Goal: Find specific page/section: Find specific page/section

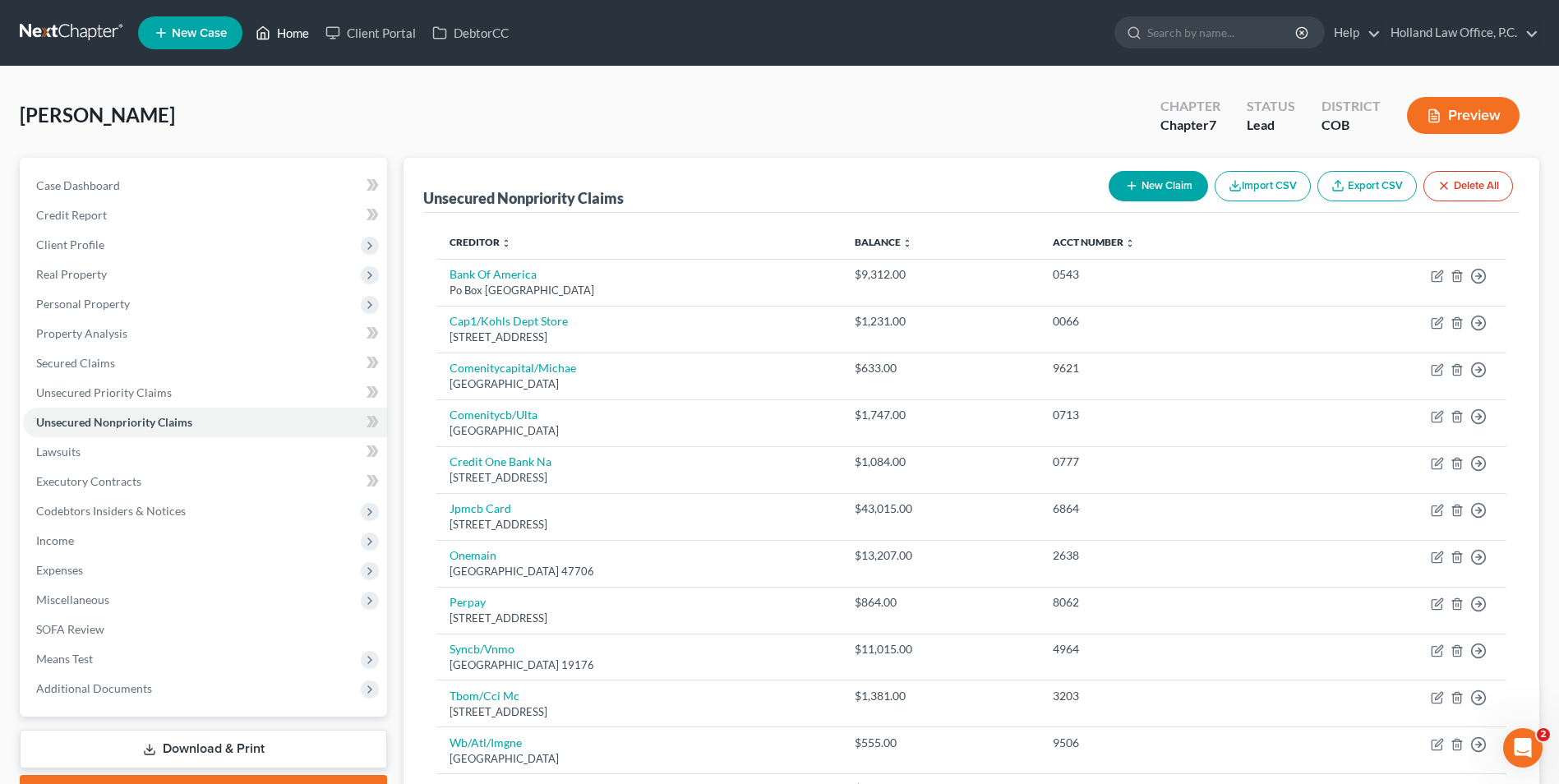
click at [261, 42] on icon at bounding box center [263, 32] width 15 height 20
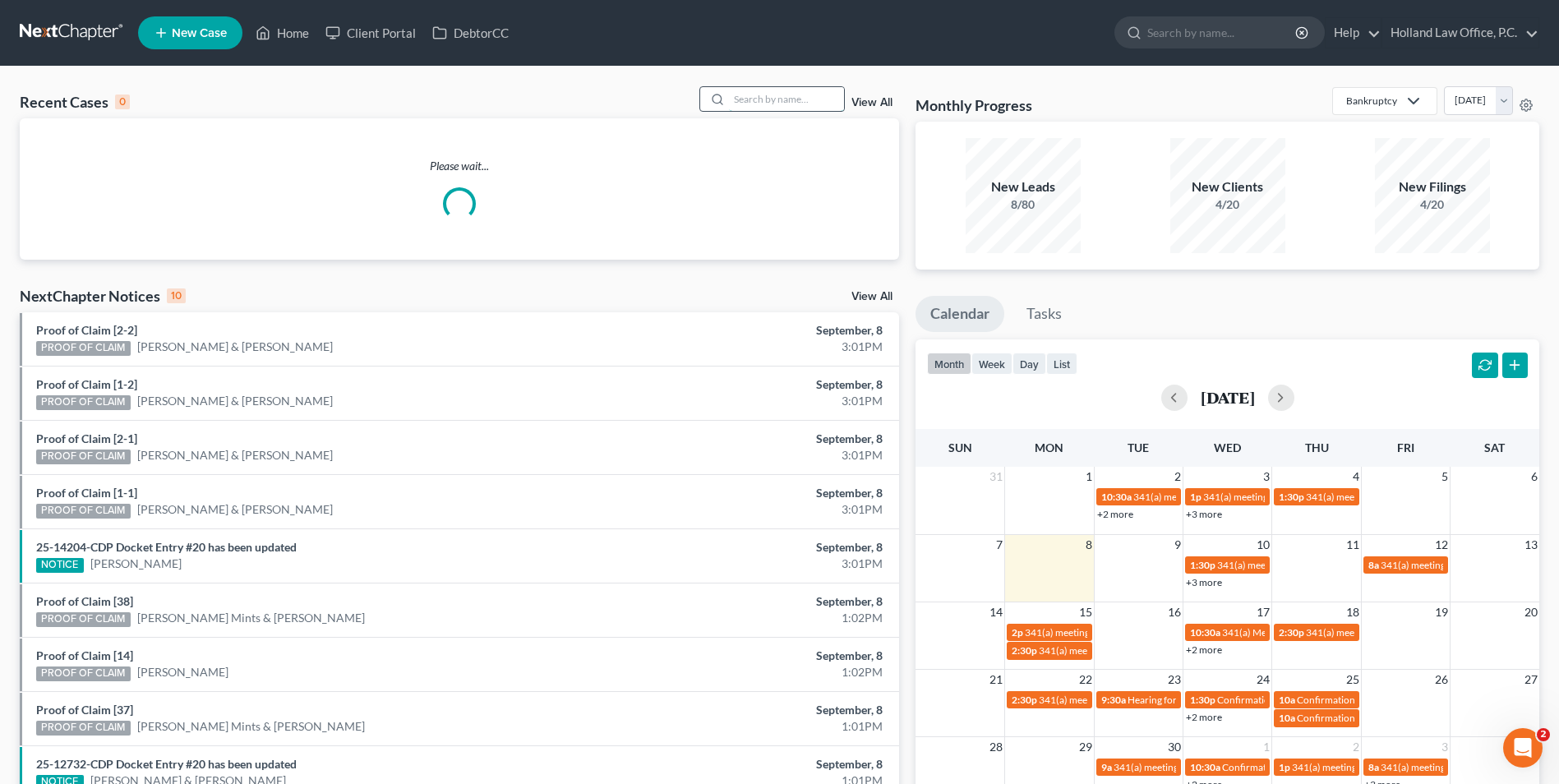
click at [780, 97] on input "search" at bounding box center [787, 99] width 115 height 24
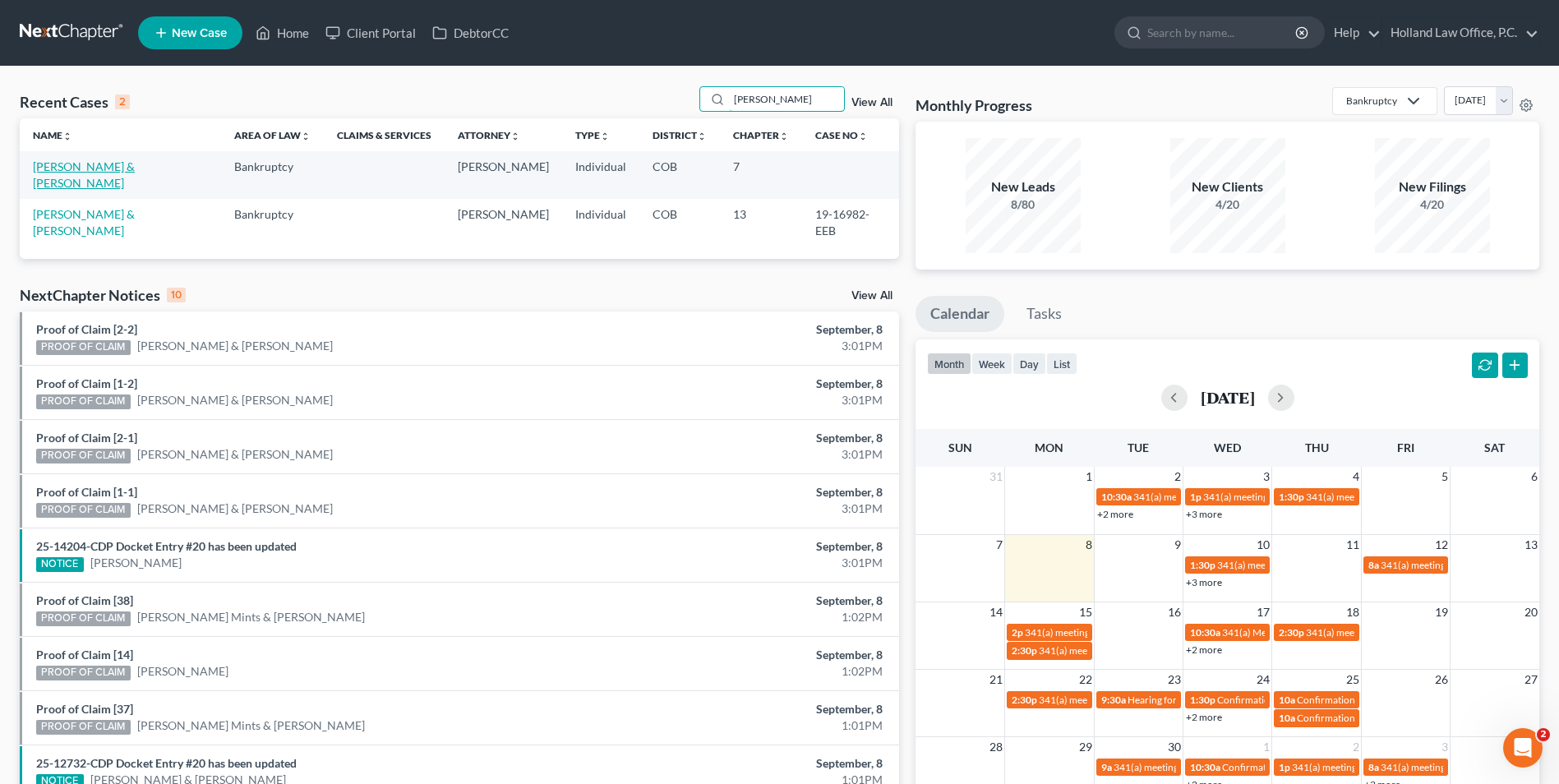
type input "[PERSON_NAME]"
click at [135, 165] on link "[PERSON_NAME] & [PERSON_NAME]" at bounding box center [84, 175] width 102 height 31
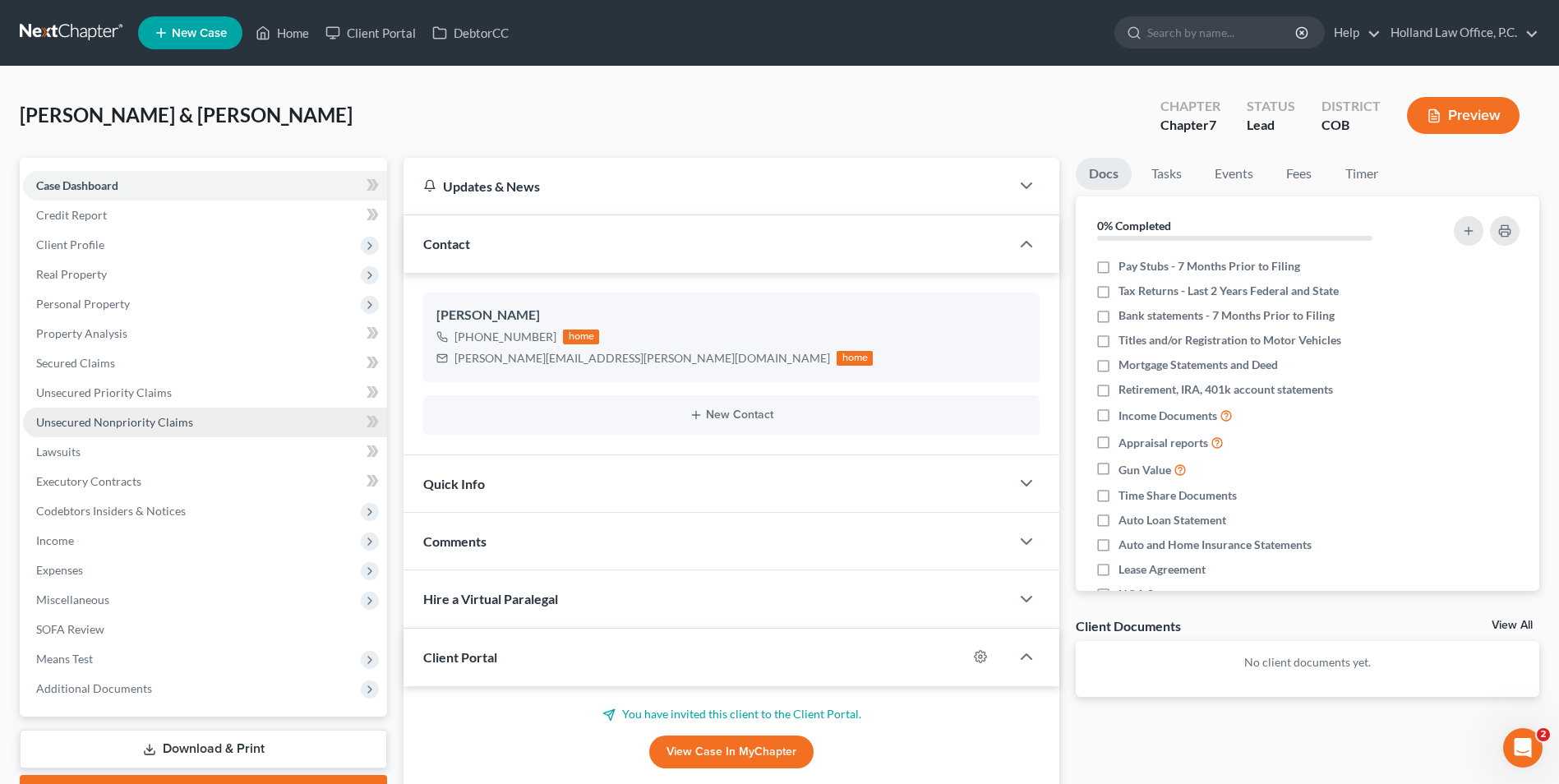
click at [143, 421] on span "Unsecured Nonpriority Claims" at bounding box center [114, 422] width 157 height 14
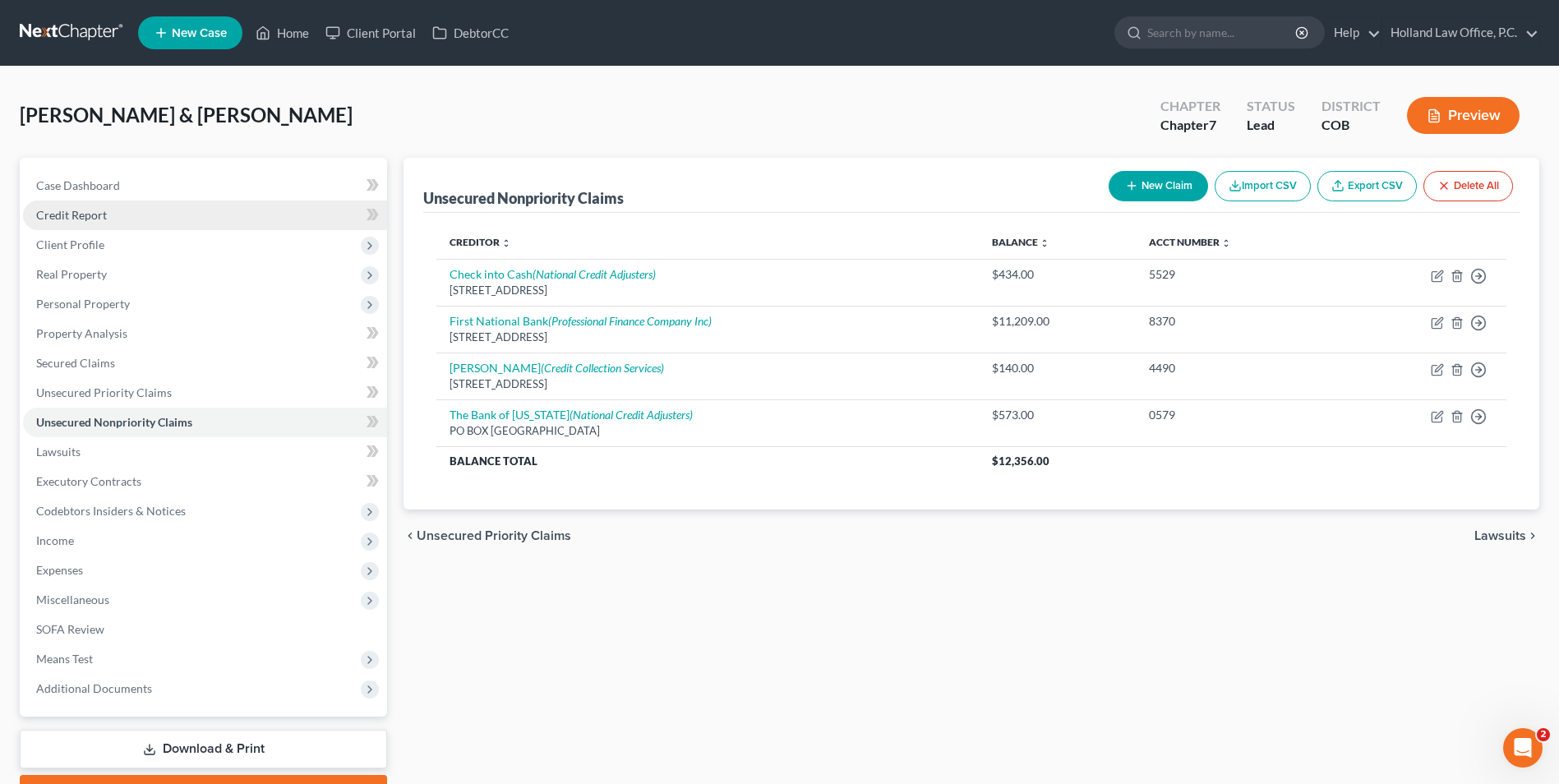
click at [90, 225] on link "Credit Report" at bounding box center [204, 216] width 364 height 30
